Goal: Task Accomplishment & Management: Manage account settings

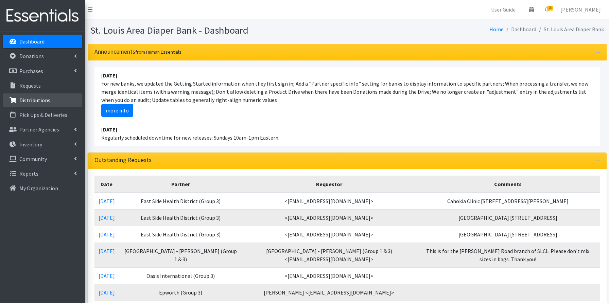
click at [38, 102] on p "Distributions" at bounding box center [34, 100] width 31 height 7
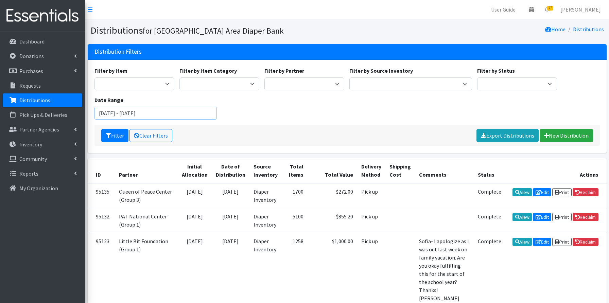
click at [117, 114] on input "June 18, 2025 - September 18, 2025" at bounding box center [155, 113] width 123 height 13
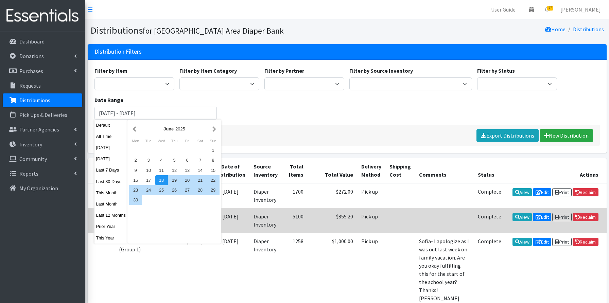
click at [103, 239] on button "This Year" at bounding box center [110, 238] width 33 height 10
type input "January 1, 2025 - December 31, 2025"
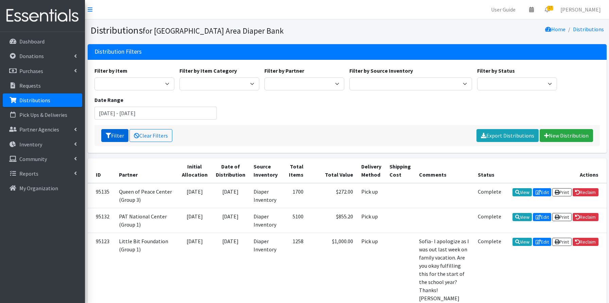
click at [119, 136] on button "Filter" at bounding box center [114, 135] width 27 height 13
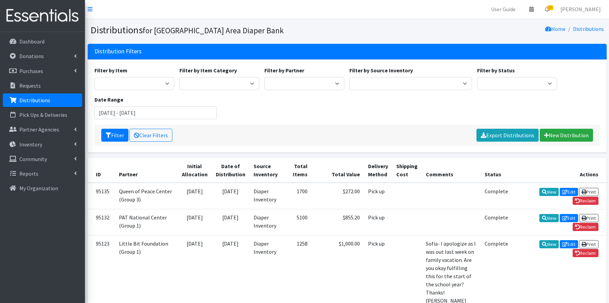
scroll to position [4, 0]
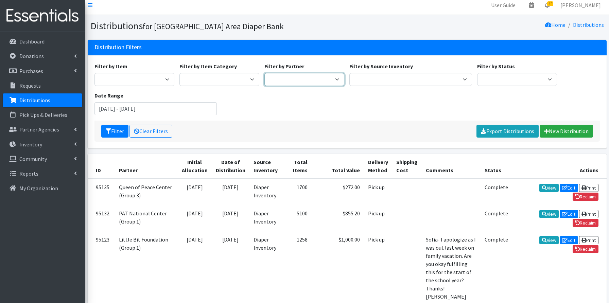
click at [310, 85] on select "Affinia Healthcare (Group 2) Annie Malone (Group 1) Assistance League of St. Lo…" at bounding box center [304, 79] width 80 height 13
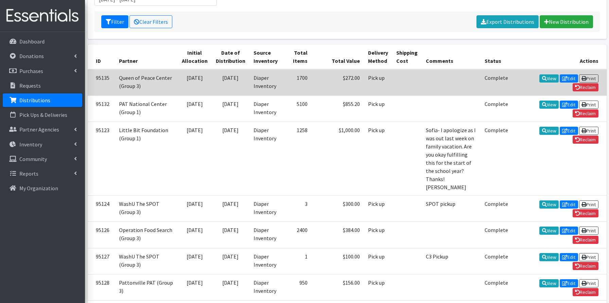
scroll to position [0, 0]
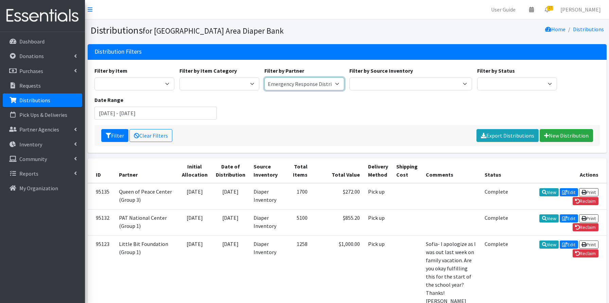
click at [321, 89] on select "Affinia Healthcare (Group 2) Annie Malone (Group 1) Assistance League of St. Lo…" at bounding box center [304, 83] width 80 height 13
select select "3229"
click at [119, 135] on button "Filter" at bounding box center [114, 135] width 27 height 13
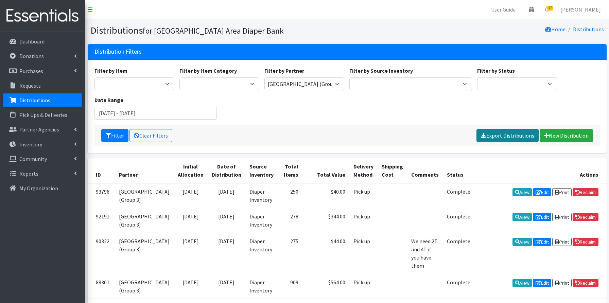
click at [506, 135] on link "Export Distributions" at bounding box center [508, 135] width 62 height 13
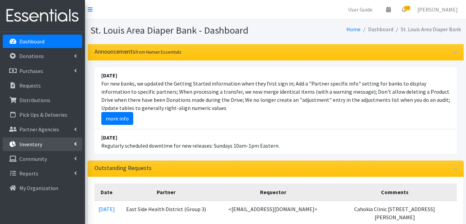
click at [44, 146] on link "Inventory" at bounding box center [43, 145] width 80 height 14
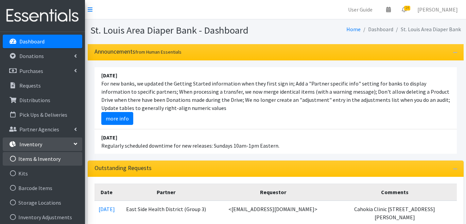
click at [40, 161] on link "Items & Inventory" at bounding box center [43, 159] width 80 height 14
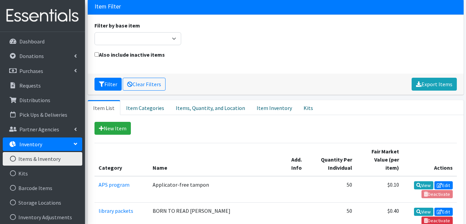
scroll to position [57, 0]
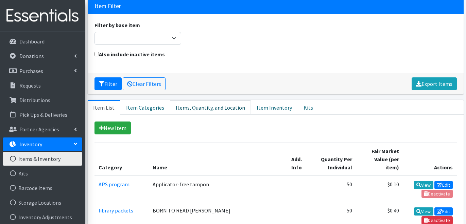
click at [221, 100] on link "Items, Quantity, and Location" at bounding box center [210, 107] width 81 height 15
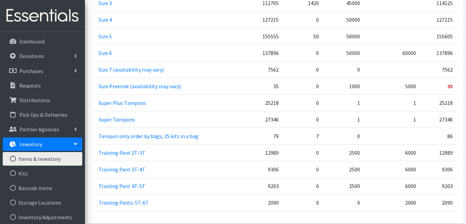
scroll to position [685, 0]
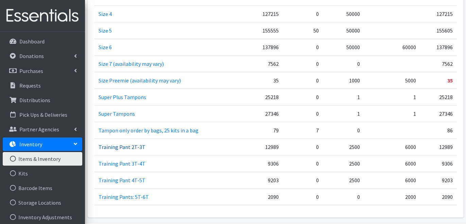
click at [136, 144] on link "Training Pant 2T-3T" at bounding box center [122, 147] width 47 height 7
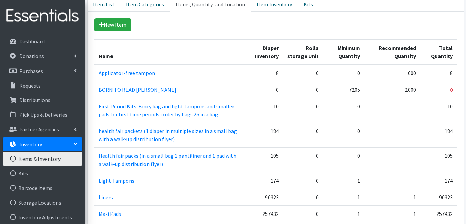
scroll to position [0, 0]
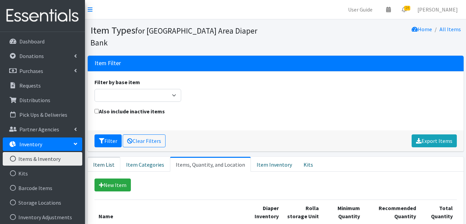
click at [112, 157] on link "Item List" at bounding box center [104, 164] width 33 height 15
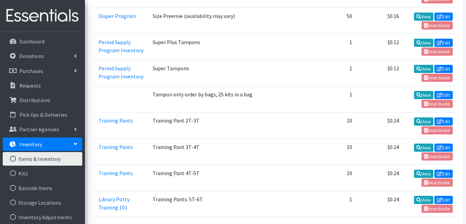
scroll to position [1024, 0]
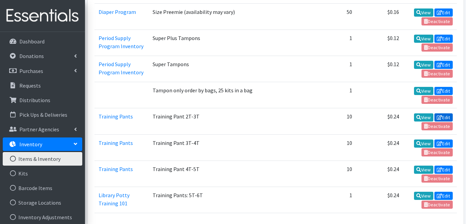
click at [444, 114] on link "Edit" at bounding box center [443, 118] width 18 height 8
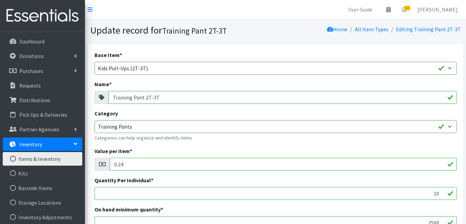
click at [159, 99] on input "Training Pant 2T-3T" at bounding box center [282, 97] width 348 height 13
type input "Training Pant 2T"
click at [199, 83] on div "Name * Training Pant 2T" at bounding box center [275, 92] width 362 height 24
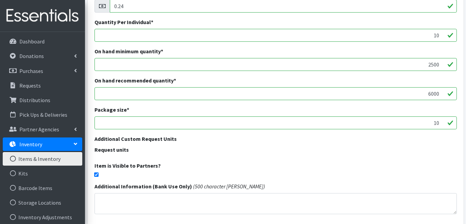
scroll to position [212, 0]
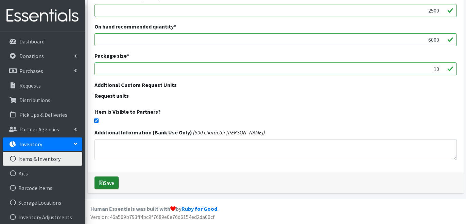
click at [107, 183] on button "Save" at bounding box center [106, 183] width 24 height 13
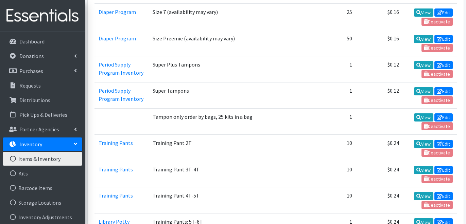
scroll to position [1044, 0]
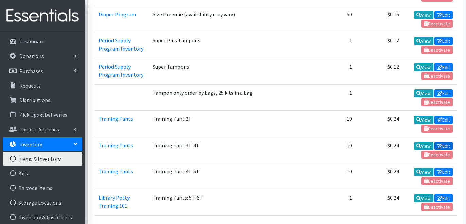
click at [443, 142] on link "Edit" at bounding box center [443, 146] width 18 height 8
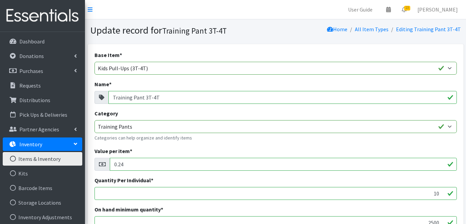
click at [161, 98] on input "Training Pant 3T-4T" at bounding box center [282, 97] width 348 height 13
type input "Training Pant 3T"
click at [160, 54] on div "Base Item * Adult Briefs (Large/X-Large) Adult Briefs (Medium/Large) Adult Brie…" at bounding box center [275, 63] width 362 height 24
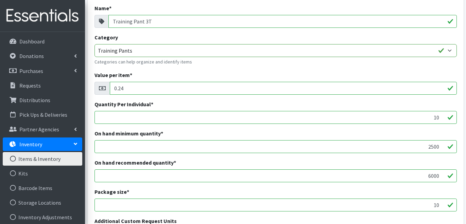
scroll to position [212, 0]
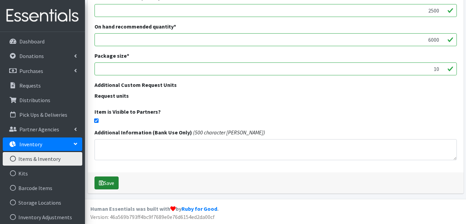
click at [107, 183] on button "Save" at bounding box center [106, 183] width 24 height 13
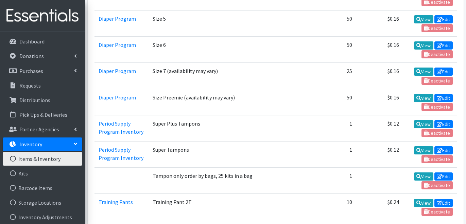
scroll to position [1047, 0]
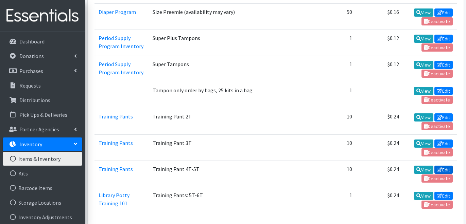
click at [444, 166] on link "Edit" at bounding box center [443, 170] width 18 height 8
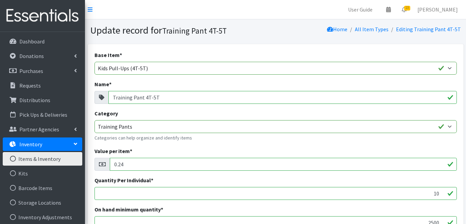
click at [158, 97] on input "Training Pant 4T-5T" at bounding box center [282, 97] width 348 height 13
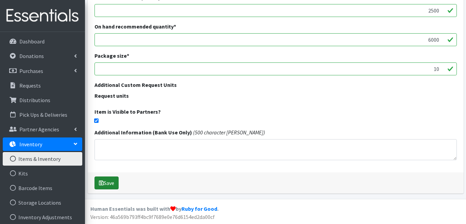
type input "Training Pant 4T"
click at [110, 183] on button "Save" at bounding box center [106, 183] width 24 height 13
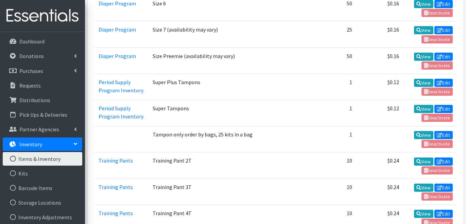
scroll to position [1047, 0]
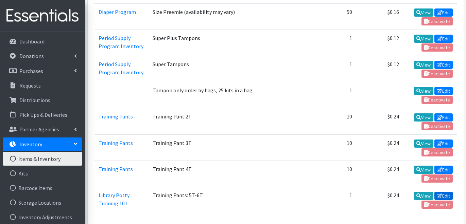
click at [446, 192] on link "Edit" at bounding box center [443, 196] width 18 height 8
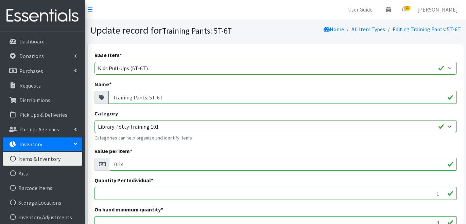
click at [169, 98] on input "Training Pants: 5T-6T" at bounding box center [282, 97] width 348 height 13
type input "Training Pants: 5T"
click at [167, 55] on div "Base Item * Adult Briefs (Large/X-Large) Adult Briefs (Medium/Large) Adult Brie…" at bounding box center [275, 63] width 362 height 24
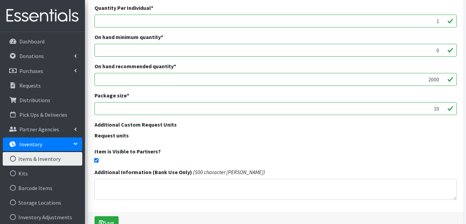
scroll to position [212, 0]
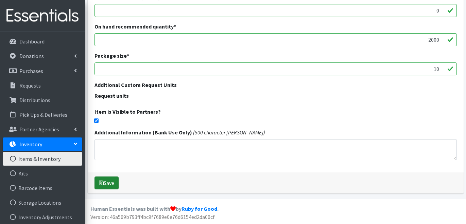
click at [110, 183] on button "Save" at bounding box center [106, 183] width 24 height 13
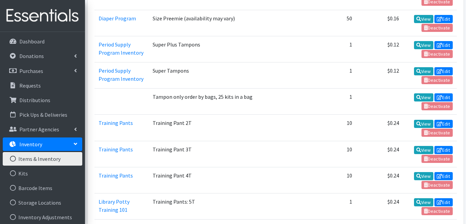
scroll to position [1047, 0]
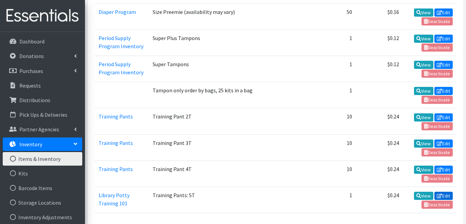
click at [444, 192] on link "Edit" at bounding box center [443, 196] width 18 height 8
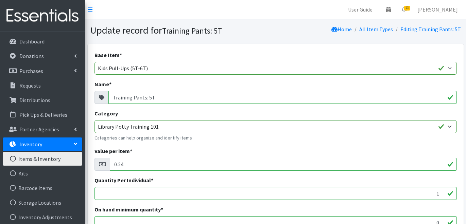
click at [147, 98] on input "Training Pants: 5T" at bounding box center [282, 97] width 348 height 13
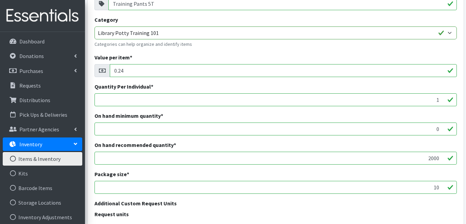
scroll to position [212, 0]
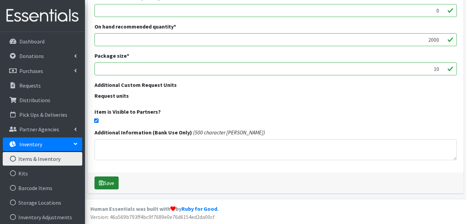
type input "Training Pants 5T"
click at [114, 183] on button "Save" at bounding box center [106, 183] width 24 height 13
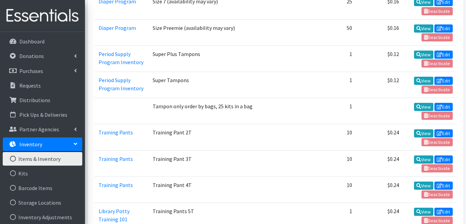
scroll to position [1047, 0]
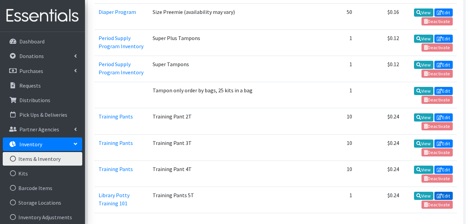
click at [445, 192] on link "Edit" at bounding box center [443, 196] width 18 height 8
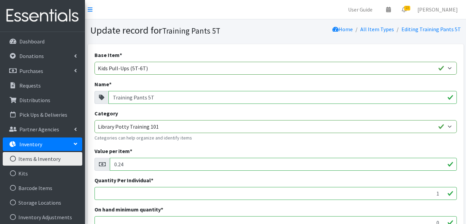
click at [145, 97] on input "Training Pants 5T" at bounding box center [282, 97] width 348 height 13
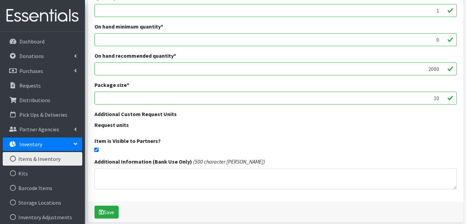
scroll to position [212, 0]
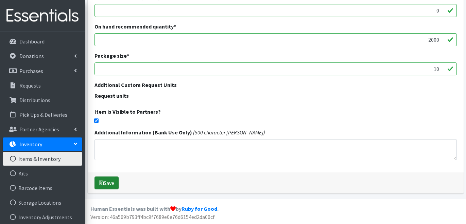
type input "Training Pant 5T"
click at [112, 182] on button "Save" at bounding box center [106, 183] width 24 height 13
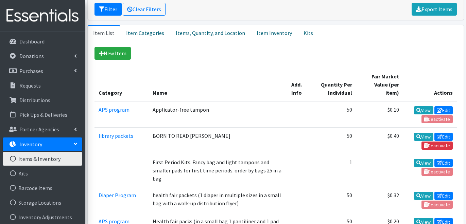
scroll to position [155, 0]
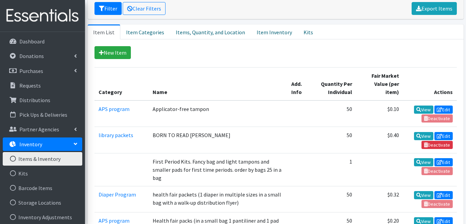
click at [268, 46] on div "New Item" at bounding box center [275, 52] width 362 height 13
